Goal: Communication & Community: Connect with others

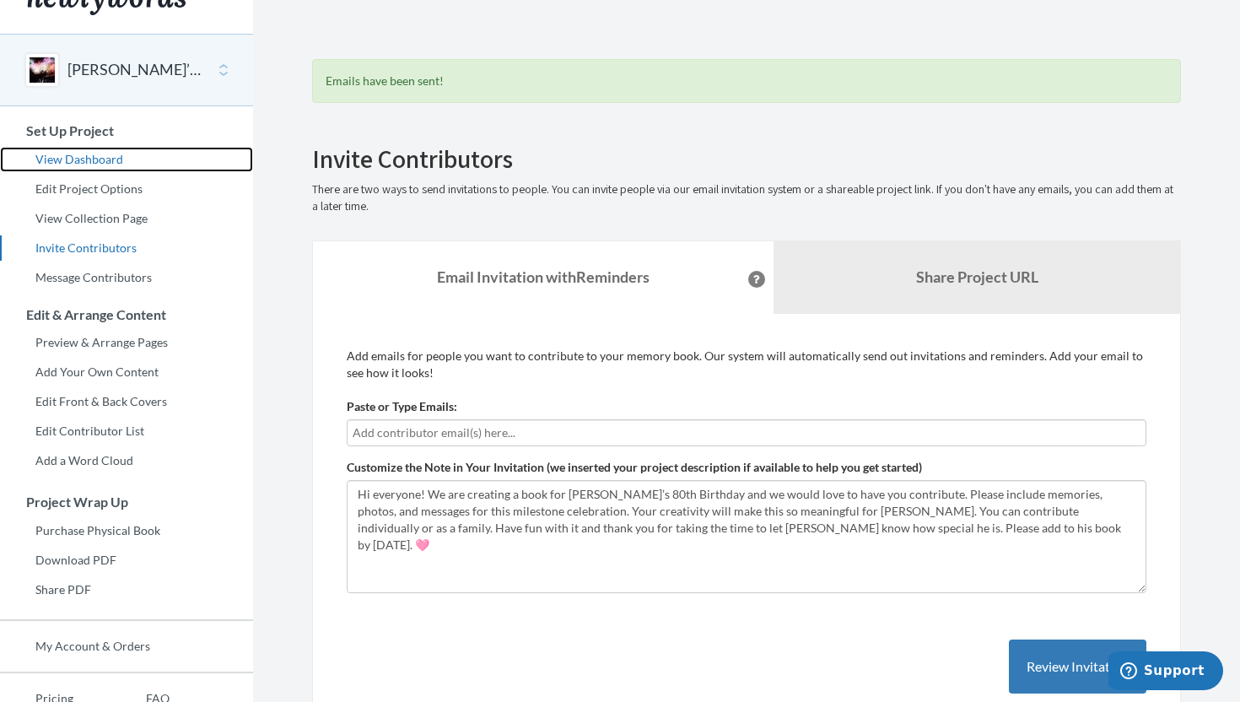
click at [60, 159] on link "View Dashboard" at bounding box center [126, 159] width 253 height 25
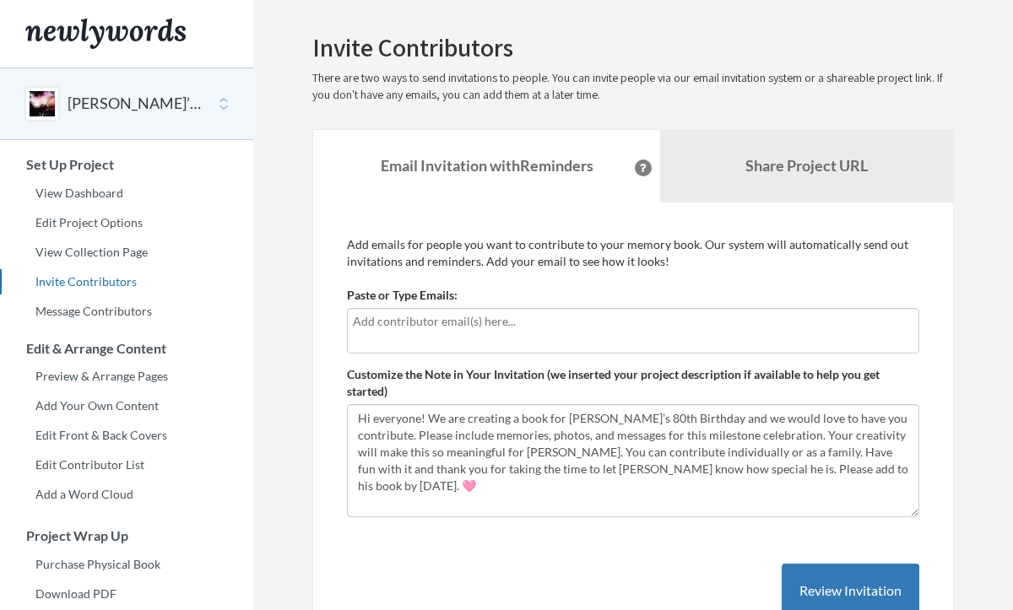
click at [388, 328] on input "text" at bounding box center [633, 321] width 560 height 19
type input "s.thomasbernard@gmail.com"
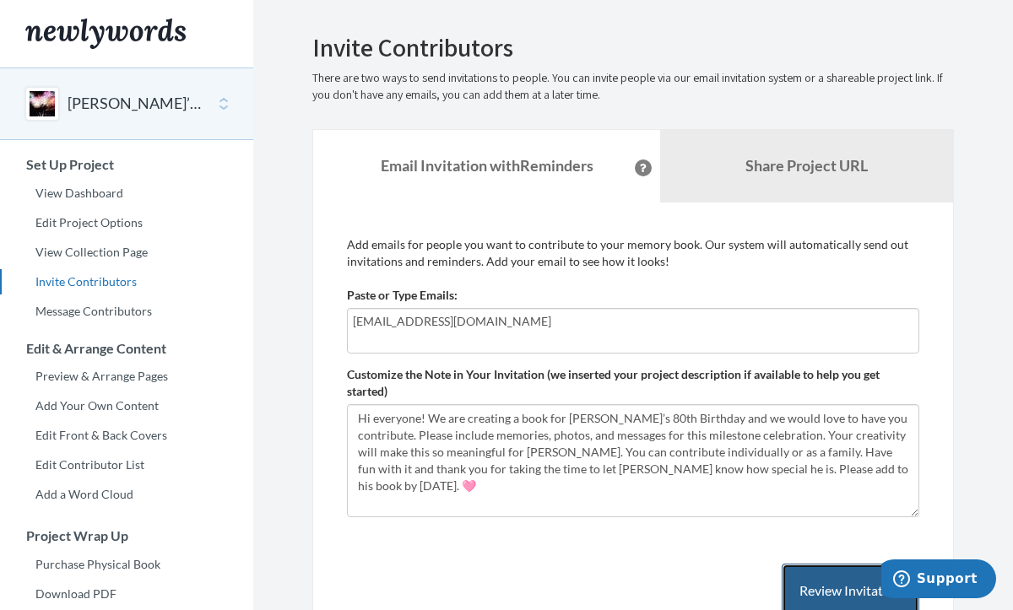
click at [832, 584] on button "Review Invitation" at bounding box center [850, 591] width 138 height 55
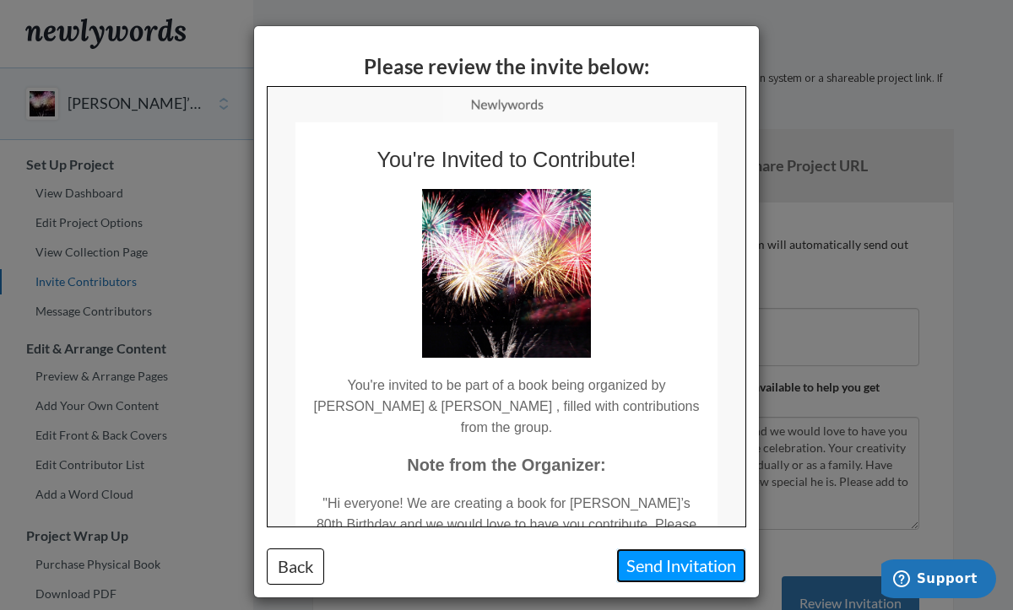
click at [655, 568] on button "Send Invitation" at bounding box center [681, 565] width 130 height 35
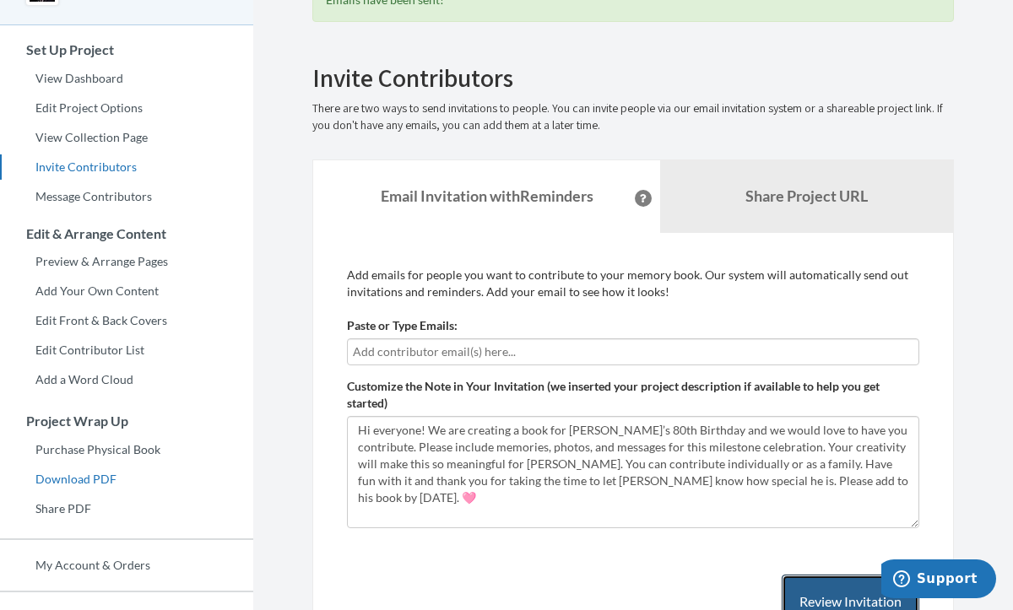
scroll to position [108, 0]
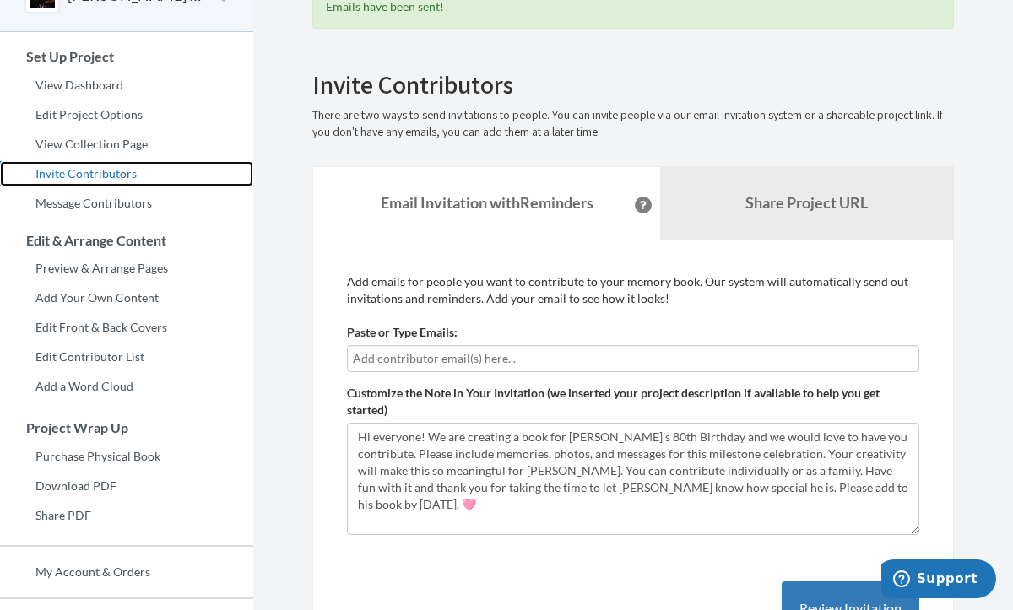
click at [62, 170] on link "Invite Contributors" at bounding box center [126, 173] width 253 height 25
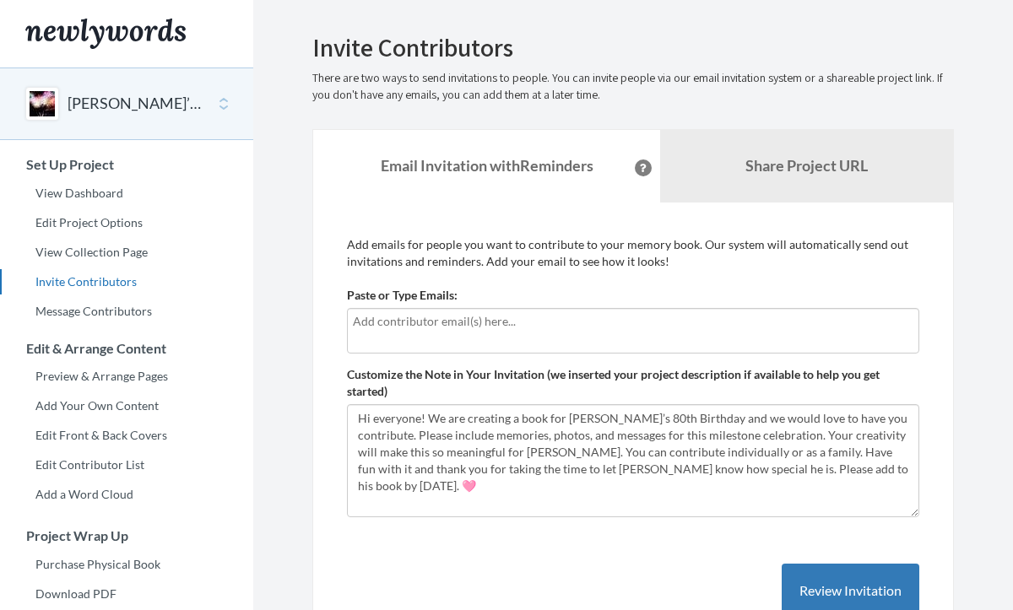
click at [374, 319] on input "text" at bounding box center [633, 321] width 560 height 19
type input "[EMAIL_ADDRESS][DOMAIN_NAME]"
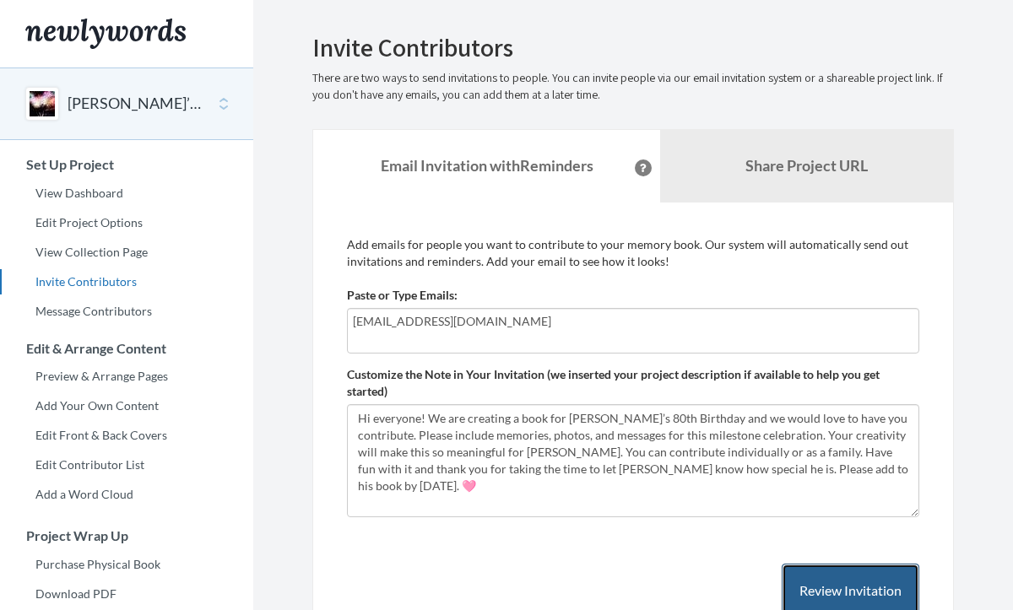
click at [867, 586] on button "Review Invitation" at bounding box center [850, 591] width 138 height 55
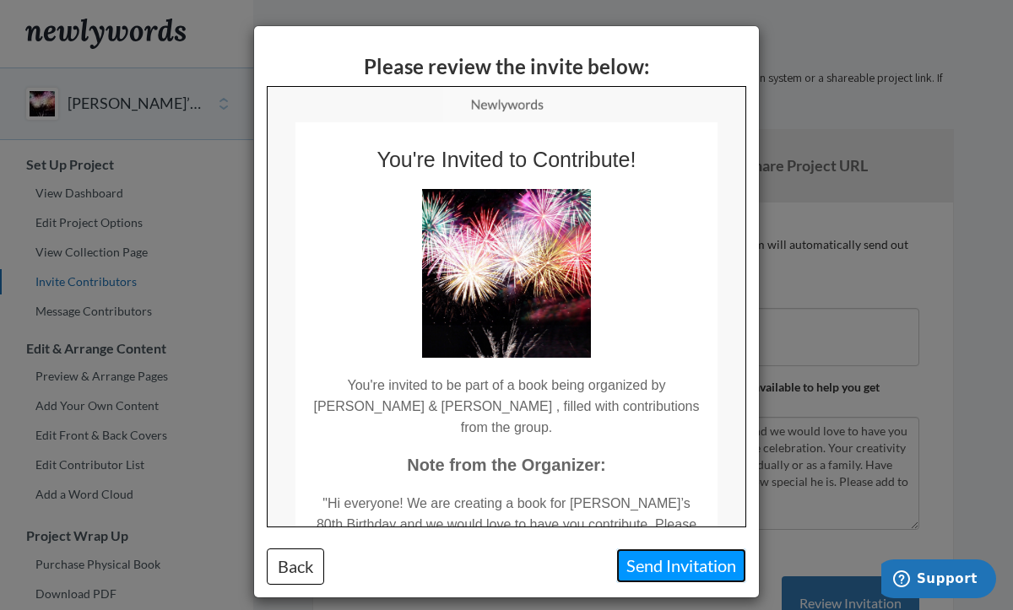
click at [684, 564] on button "Send Invitation" at bounding box center [681, 565] width 130 height 35
